Goal: Task Accomplishment & Management: Manage account settings

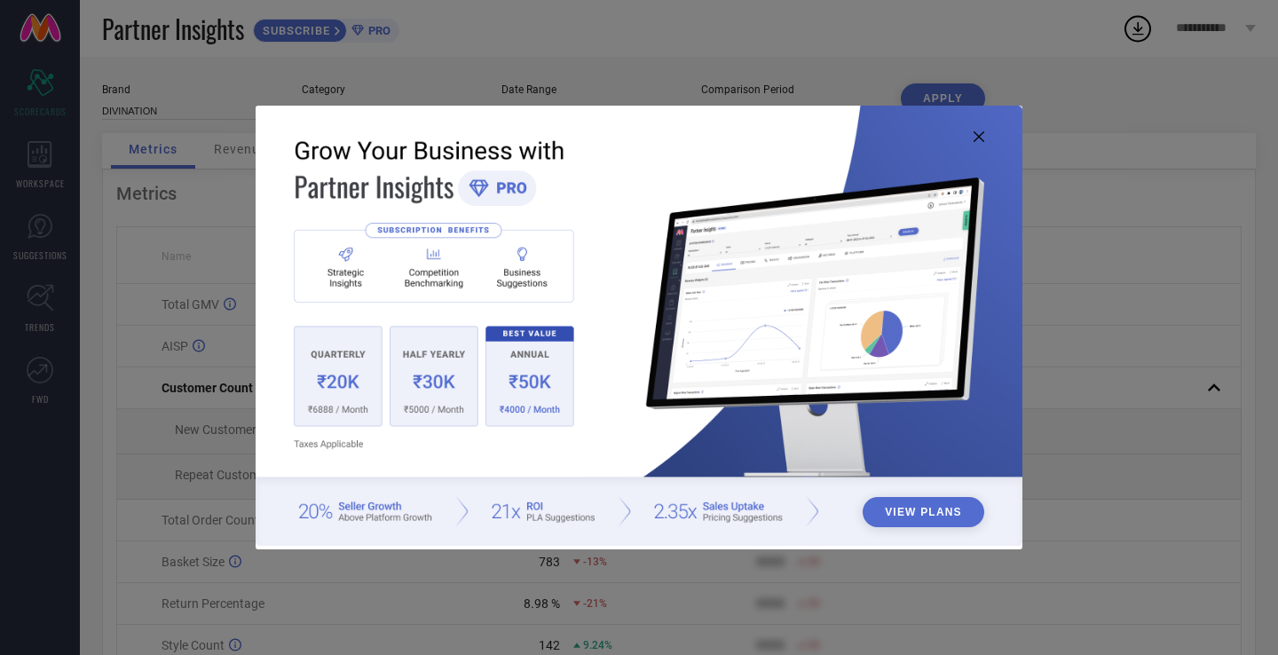
click at [979, 139] on icon at bounding box center [979, 136] width 11 height 11
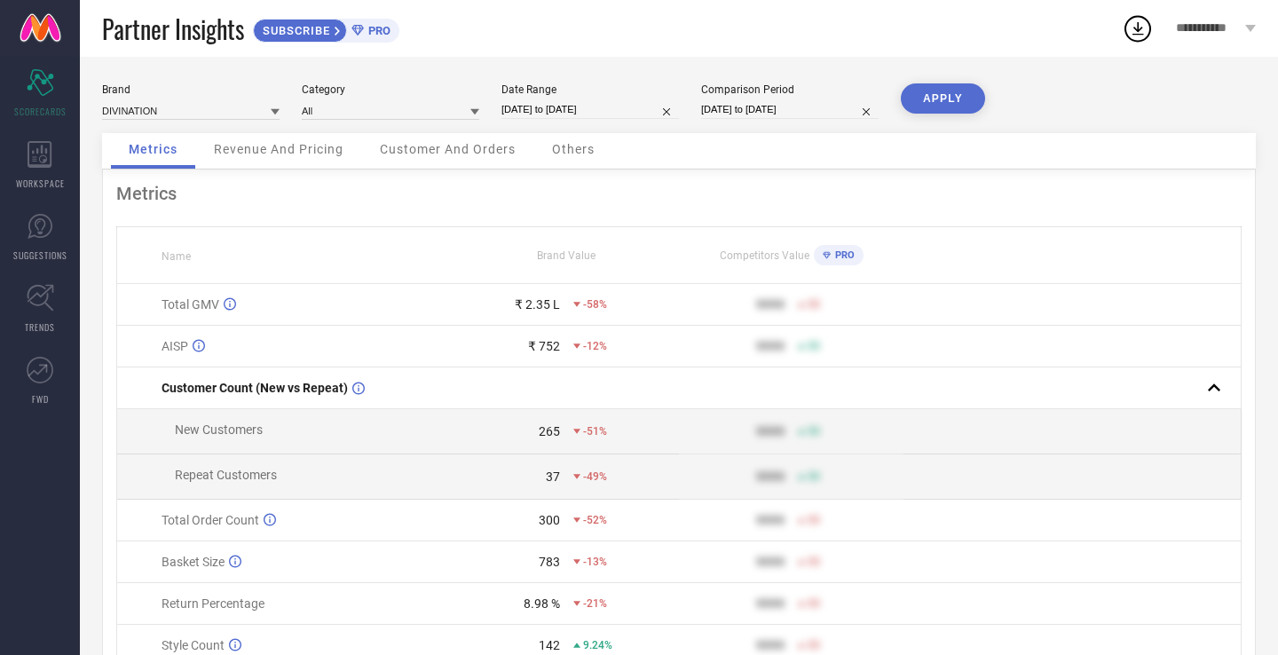
click at [1225, 35] on span "**********" at bounding box center [1208, 28] width 65 height 14
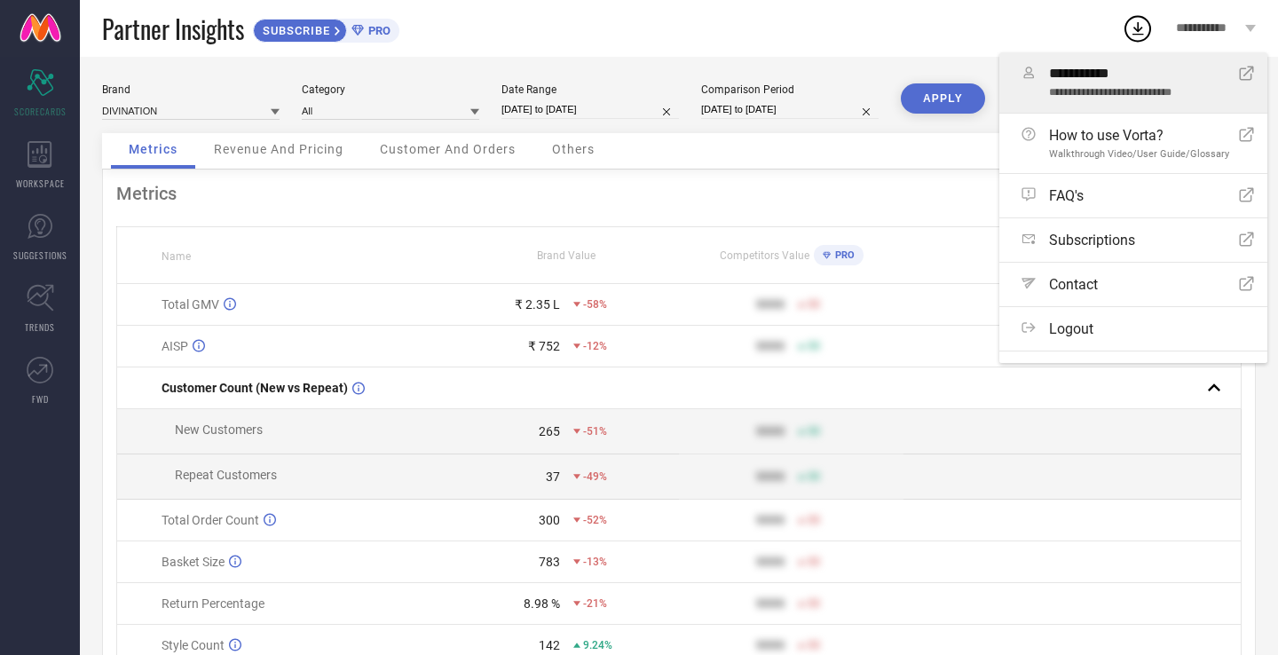
click at [1160, 107] on link "**********" at bounding box center [1134, 82] width 268 height 60
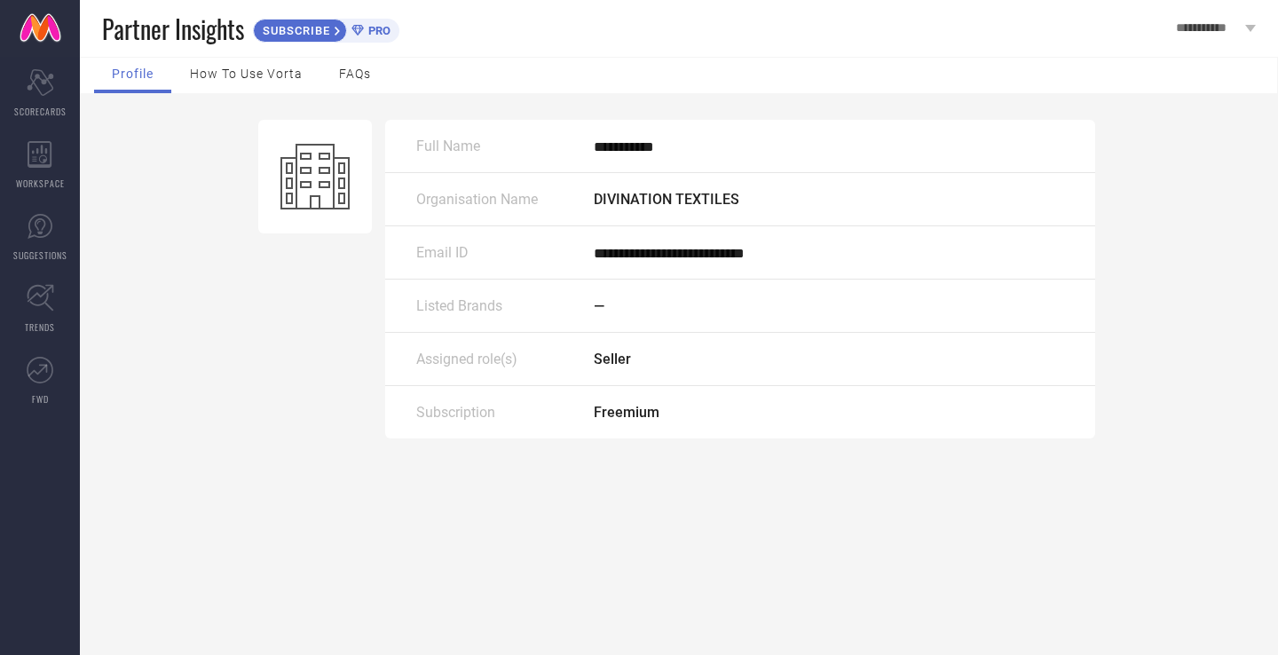
click at [697, 256] on span "**********" at bounding box center [669, 253] width 151 height 13
click at [658, 360] on div "Seller" at bounding box center [829, 359] width 471 height 17
click at [241, 76] on span "How to use Vorta" at bounding box center [246, 74] width 113 height 14
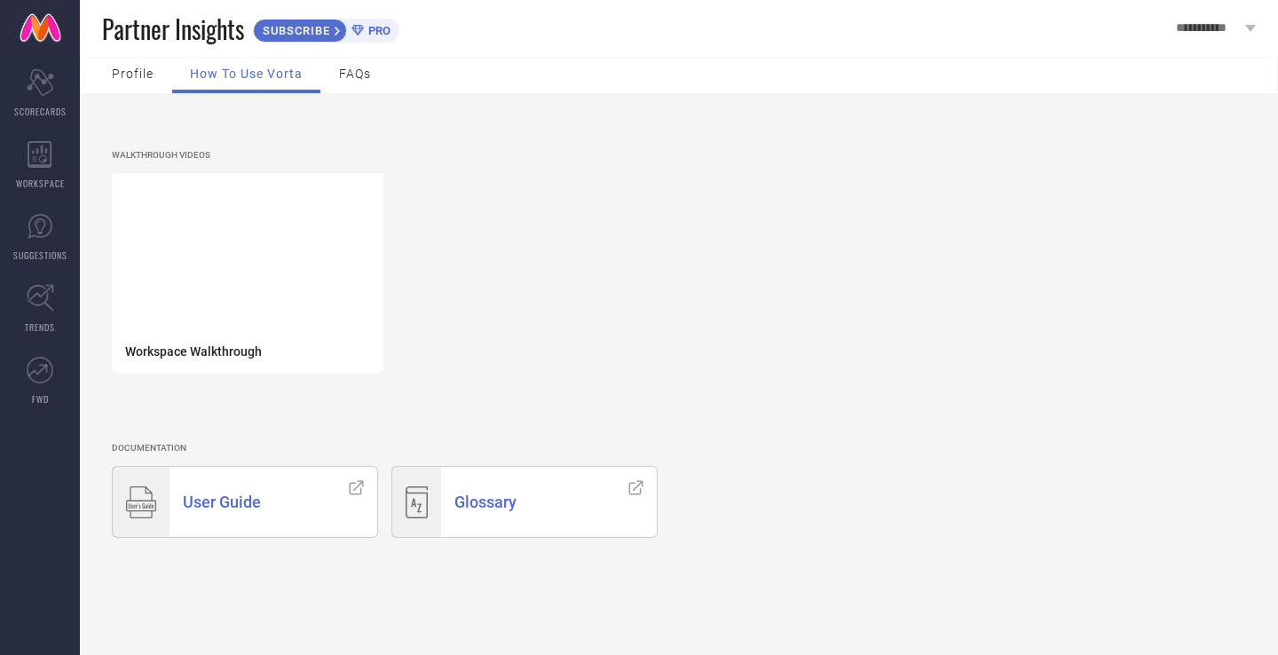
click at [134, 73] on span "Profile" at bounding box center [133, 74] width 42 height 14
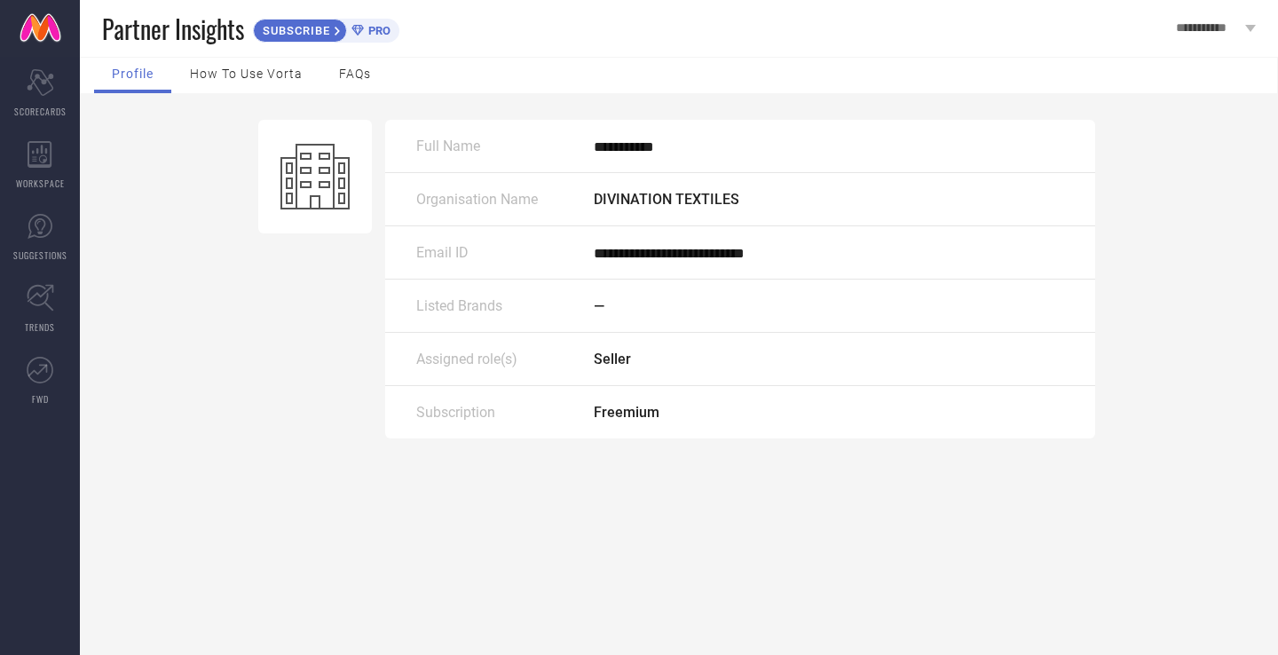
click at [1206, 34] on span "**********" at bounding box center [1208, 28] width 65 height 14
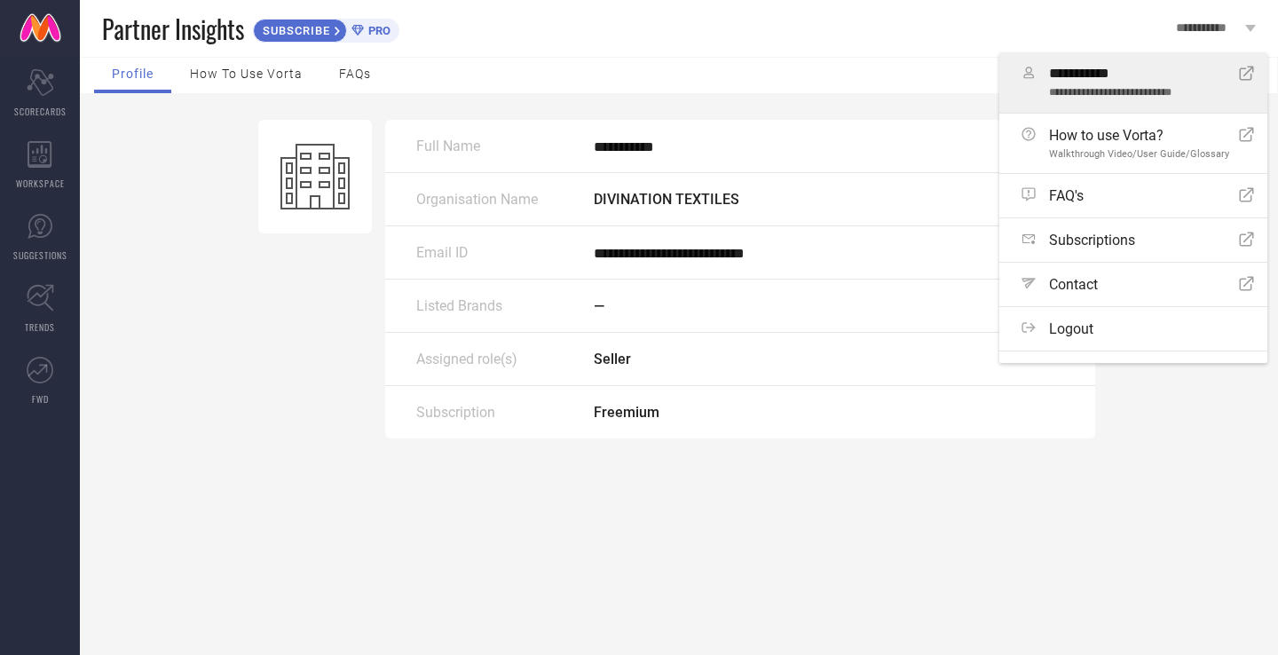
click at [1239, 75] on icon "Open Icon" at bounding box center [1246, 73] width 15 height 15
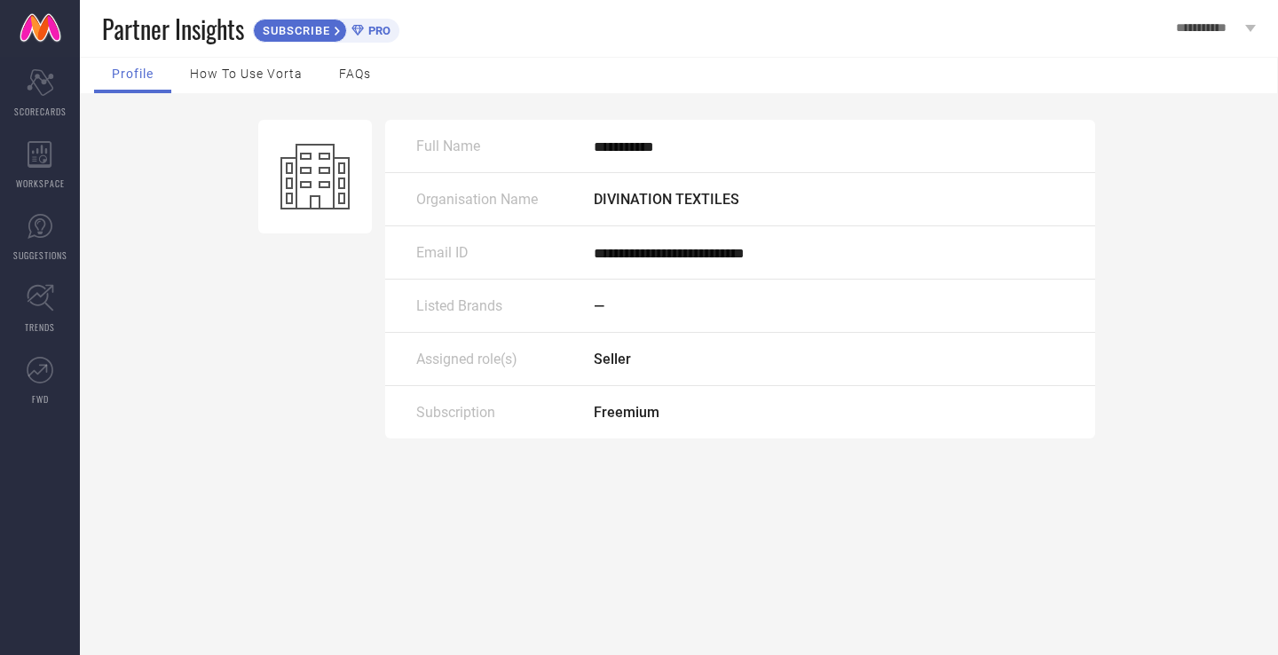
click at [538, 189] on div "Organisation Name DIVINATION TEXTILES" at bounding box center [740, 199] width 710 height 53
click at [659, 226] on div "**********" at bounding box center [740, 252] width 710 height 53
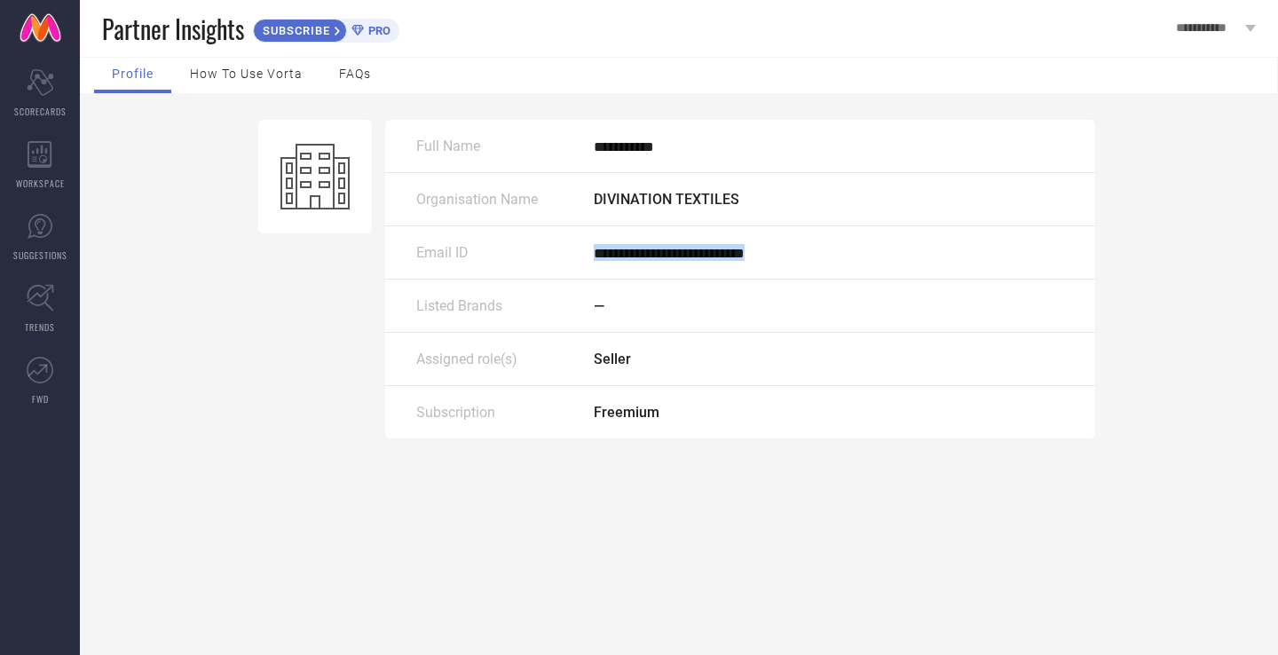
click at [673, 297] on div "—" at bounding box center [829, 305] width 471 height 17
click at [640, 421] on div "Subscription Freemium" at bounding box center [740, 412] width 710 height 52
click at [586, 404] on div "Subscription" at bounding box center [505, 412] width 178 height 17
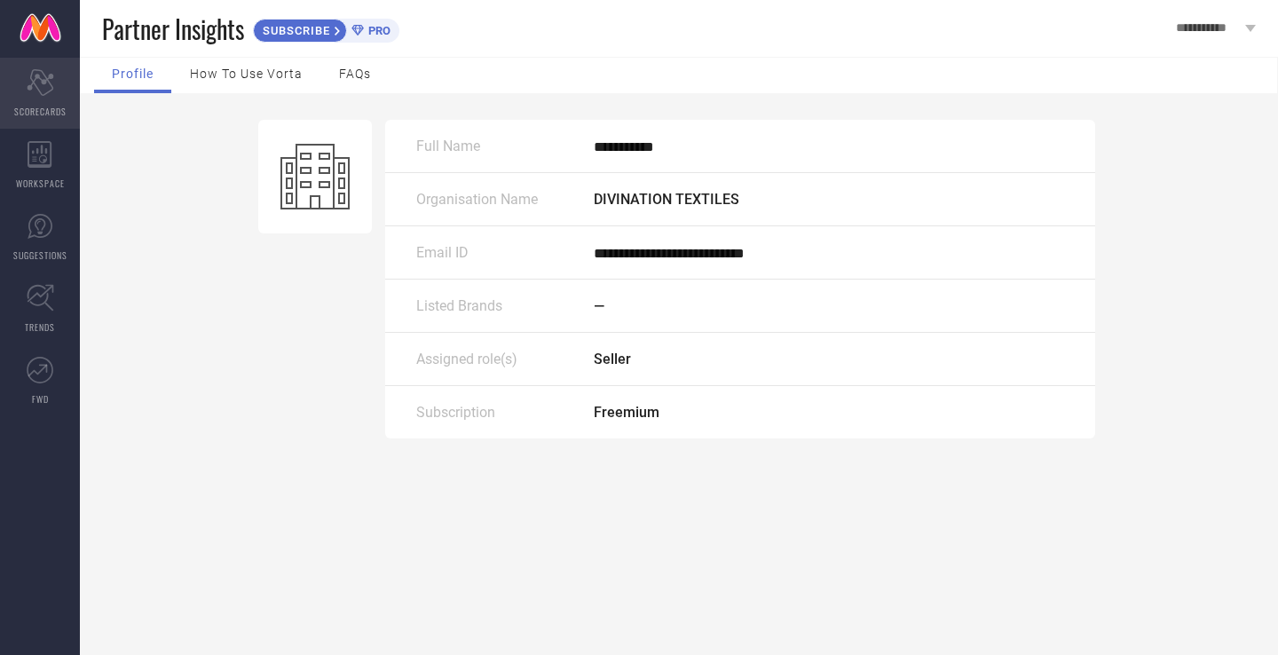
click at [36, 90] on icon "Scorecard" at bounding box center [41, 82] width 28 height 27
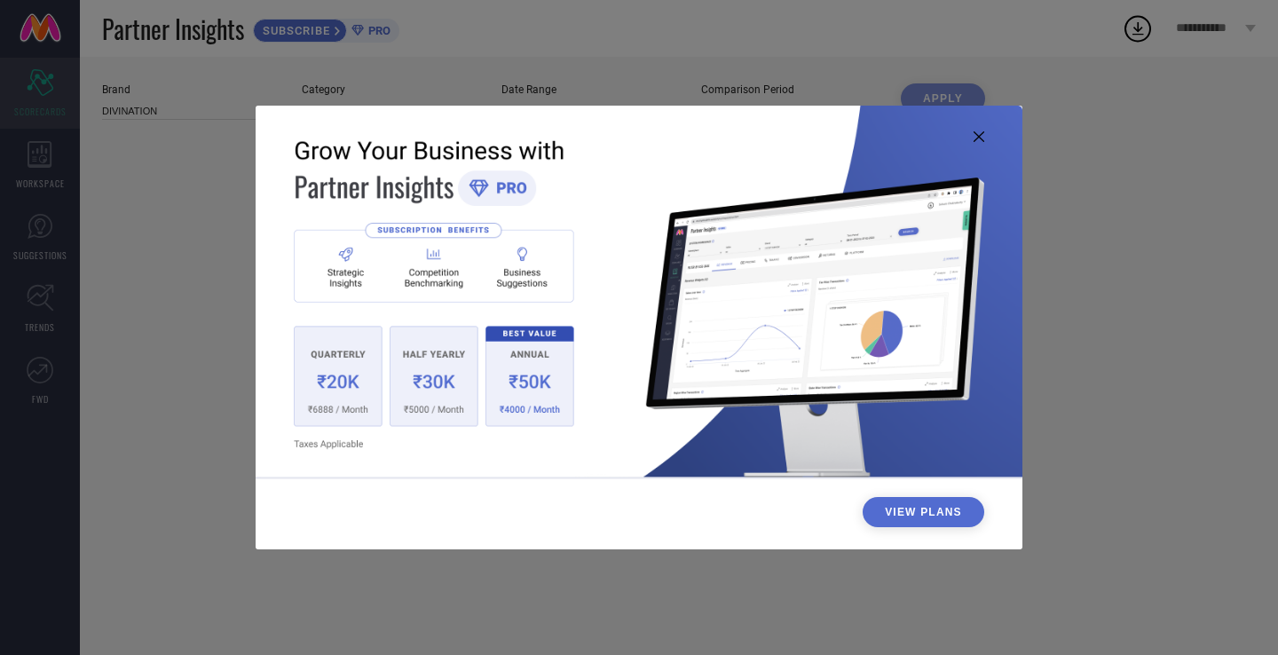
type input "All"
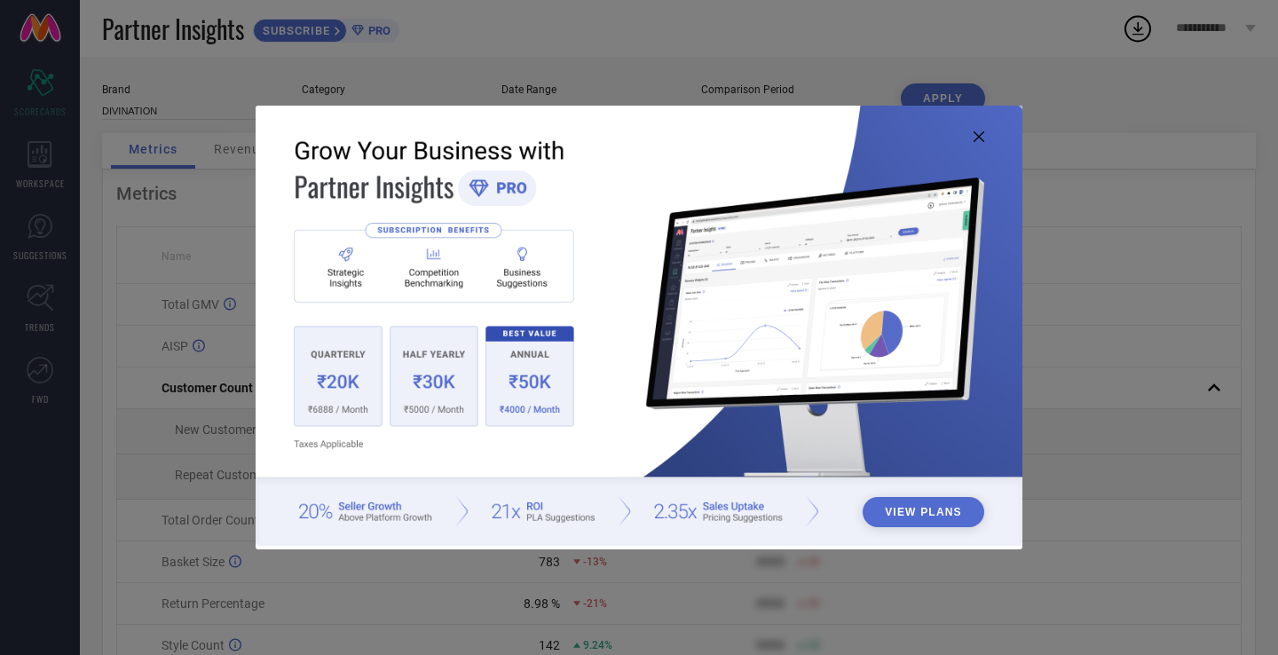
click at [981, 140] on icon at bounding box center [979, 136] width 11 height 11
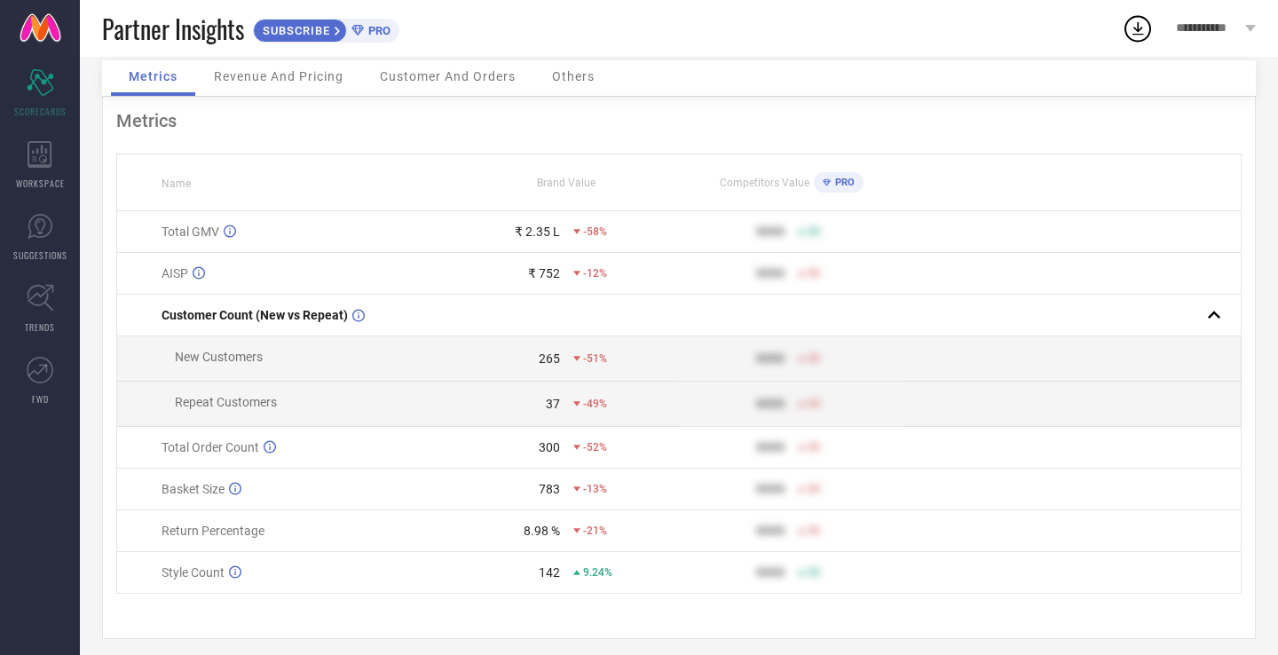
scroll to position [83, 0]
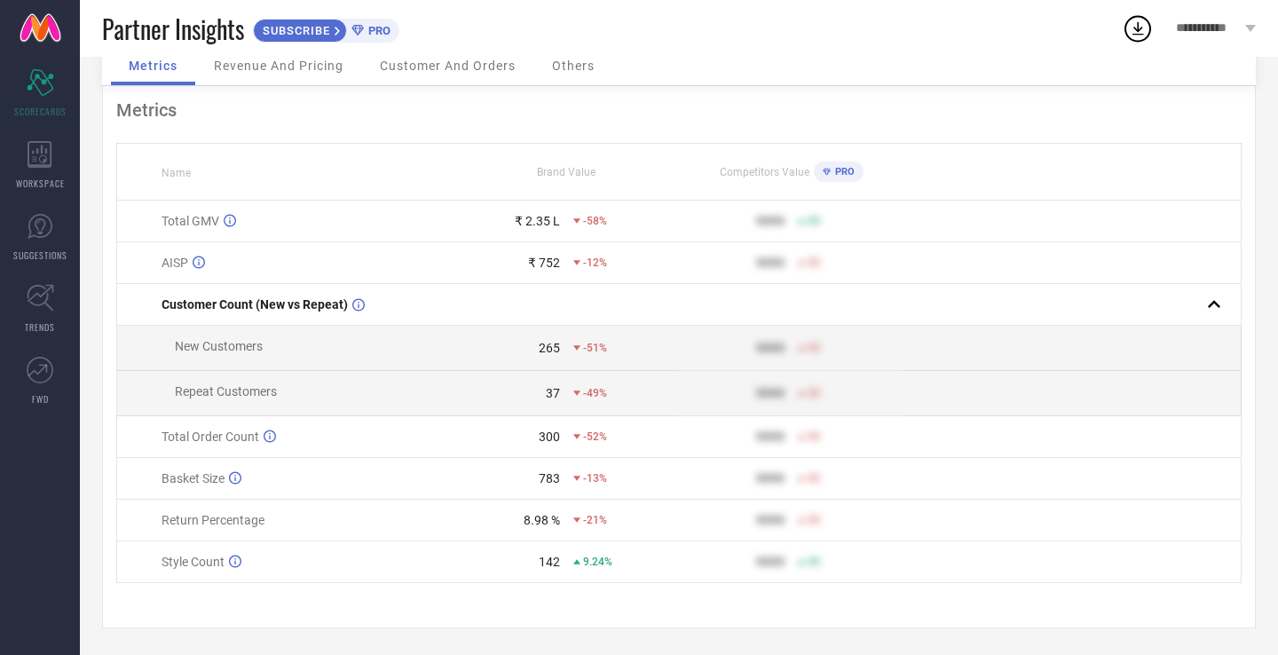
click at [1142, 36] on icon at bounding box center [1138, 28] width 32 height 32
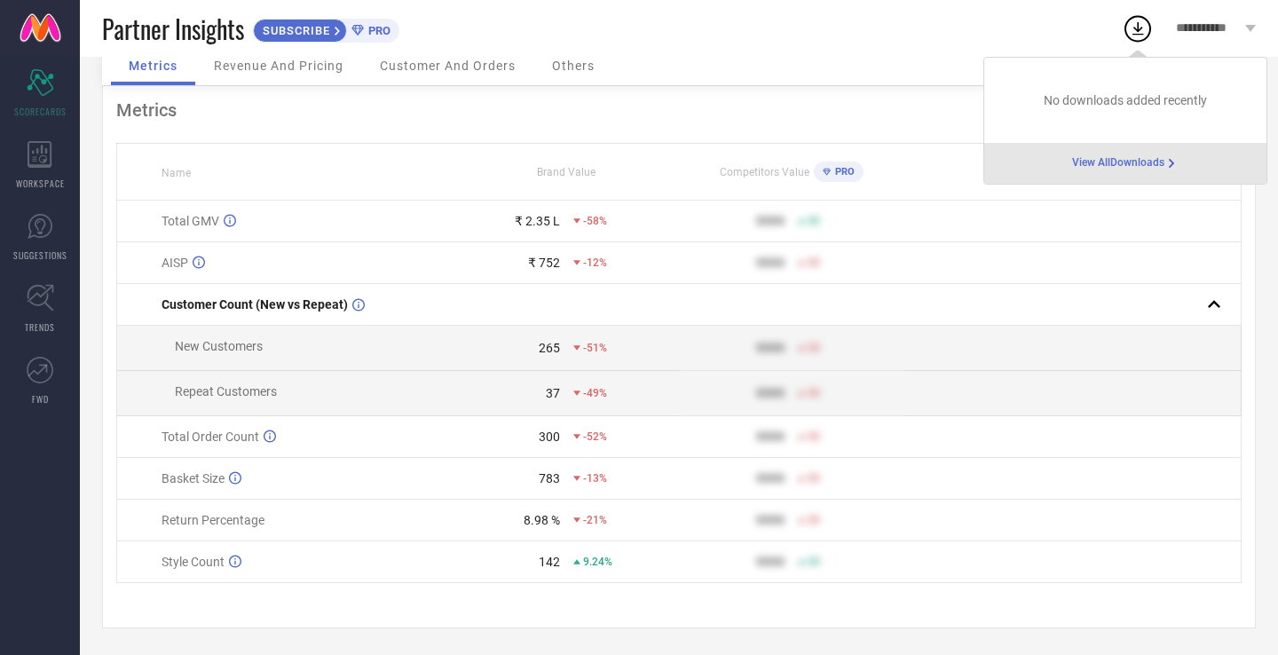
click at [1122, 162] on span "View All Downloads" at bounding box center [1119, 163] width 92 height 14
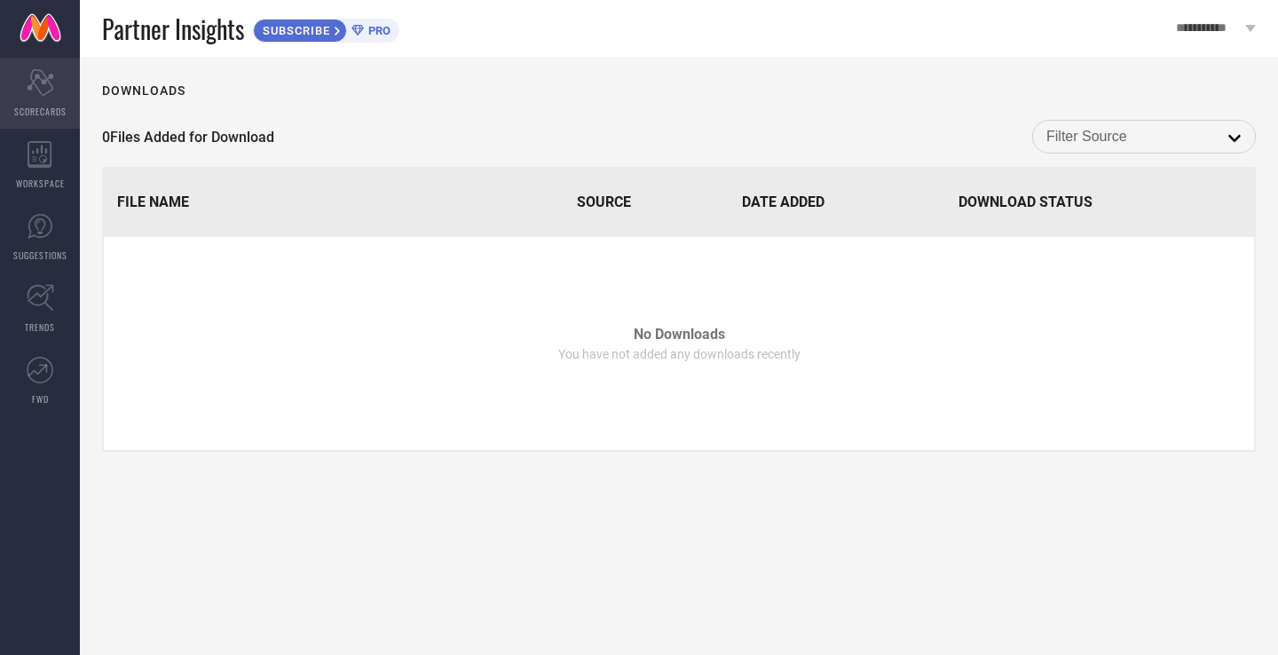
click at [36, 105] on span "SCORECARDS" at bounding box center [40, 111] width 52 height 13
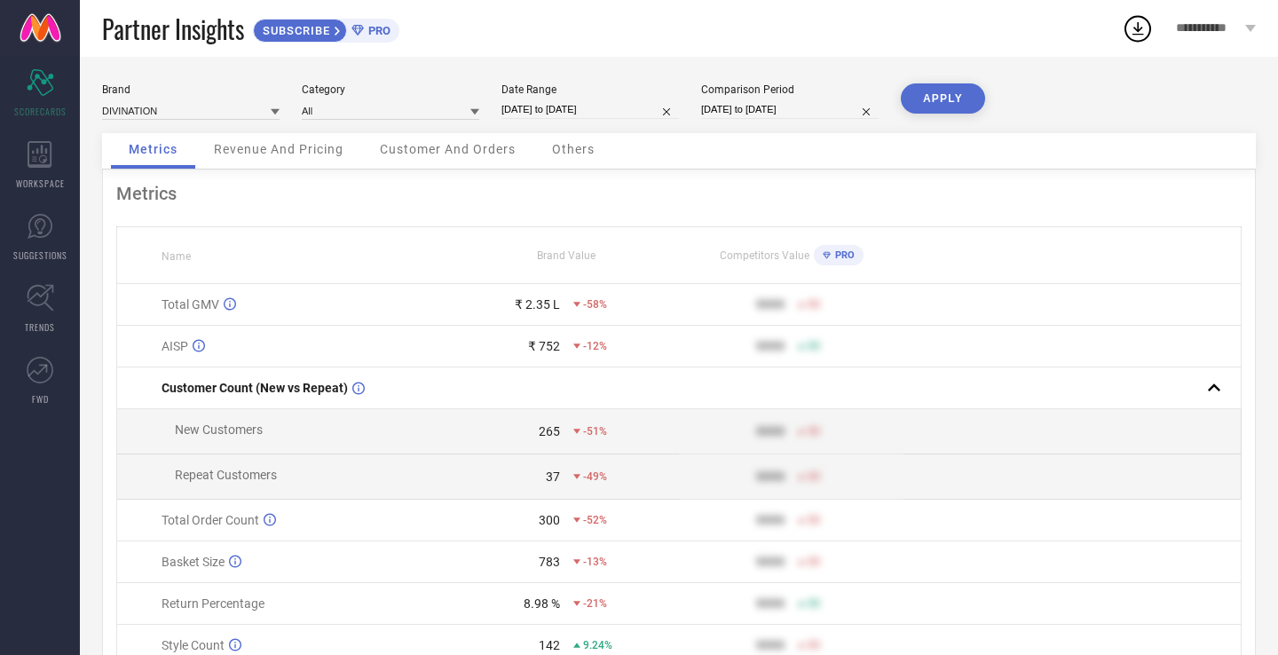
click at [36, 38] on link at bounding box center [40, 28] width 80 height 57
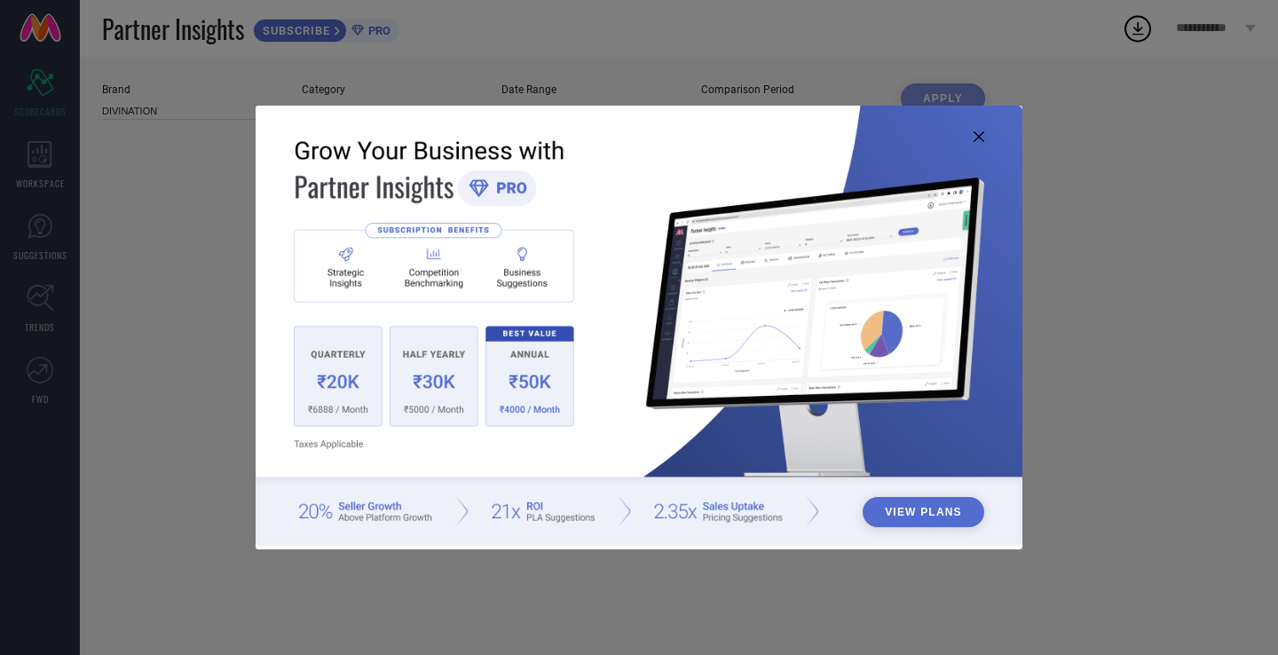
type input "All"
click at [979, 143] on img at bounding box center [639, 326] width 767 height 441
click at [979, 140] on icon at bounding box center [979, 136] width 11 height 11
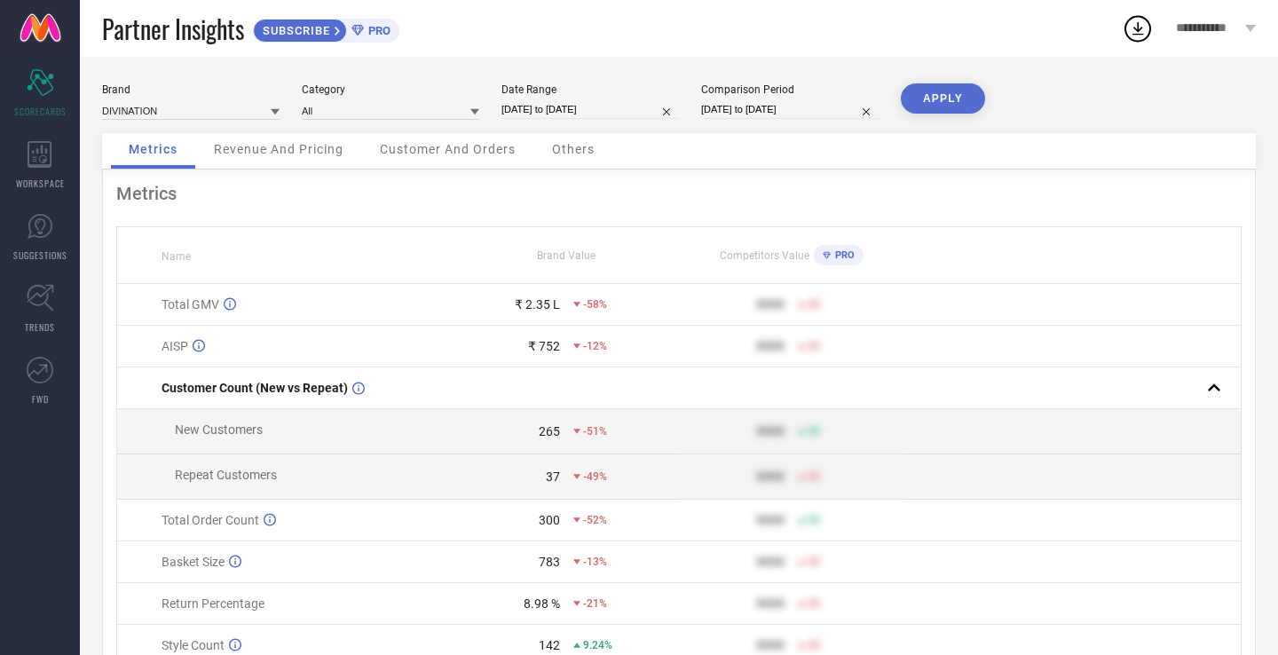
click at [44, 12] on link at bounding box center [40, 28] width 80 height 57
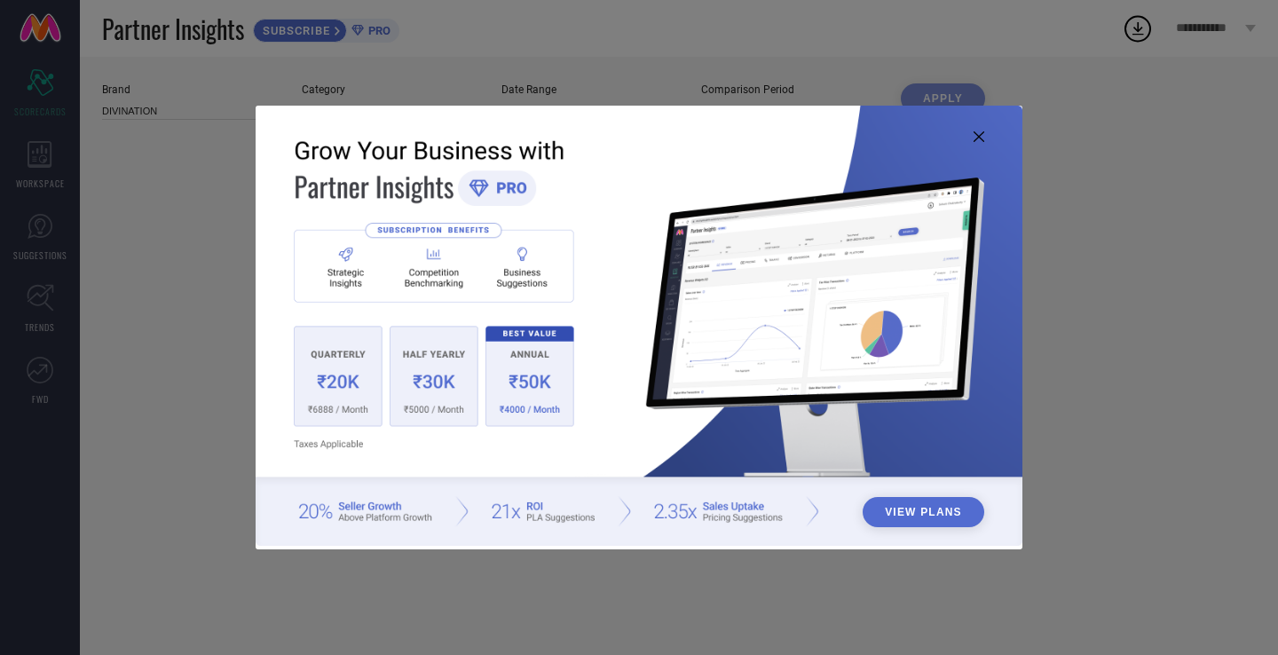
type input "All"
